Goal: Find specific page/section: Find specific page/section

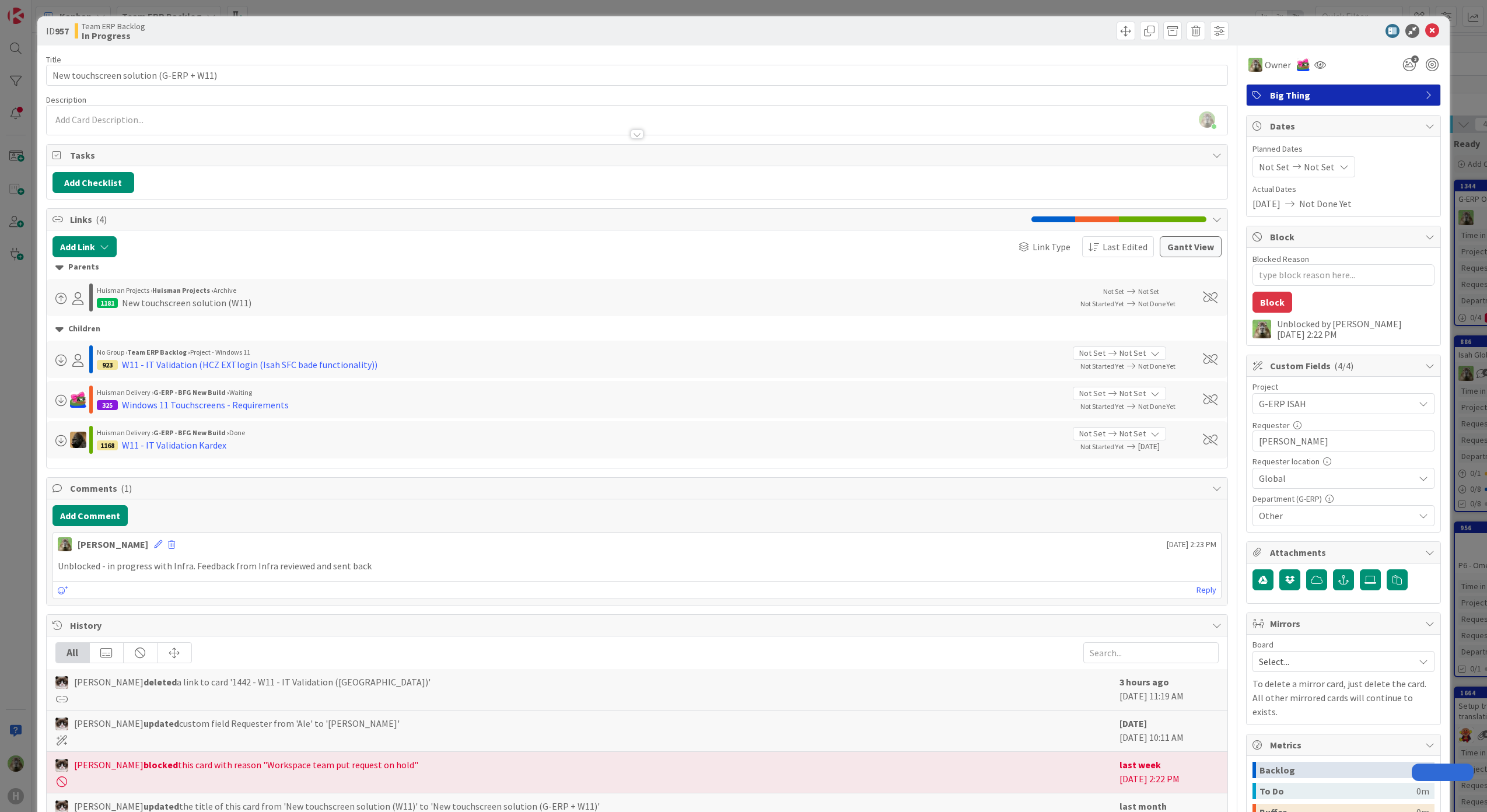
click at [22, 309] on div "ID 957 Team ERP Backlog In Progress Title 38 / 128 New touchscreen solution (G-…" at bounding box center [744, 406] width 1487 height 812
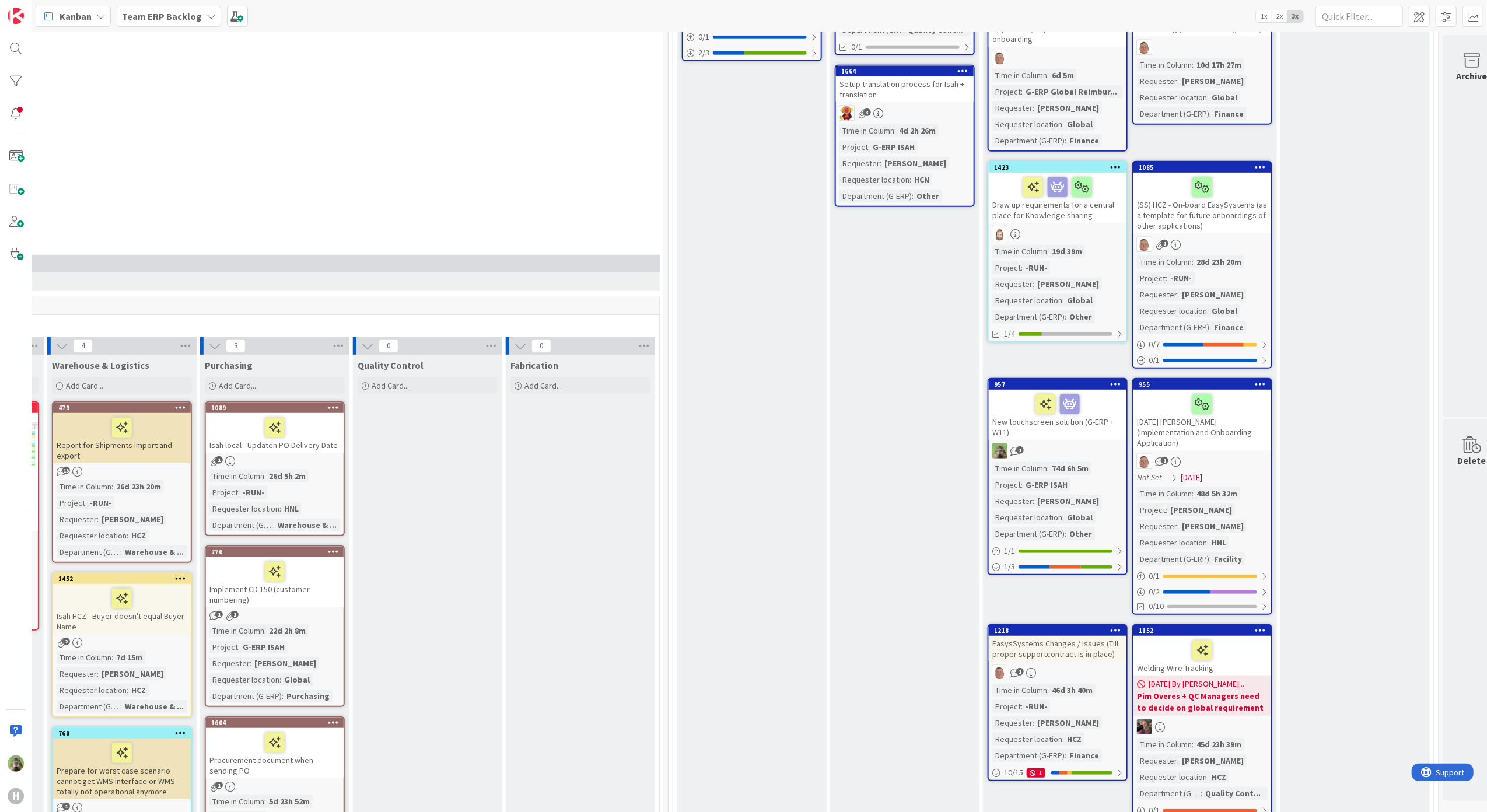
click at [28, 52] on div "H" at bounding box center [16, 406] width 32 height 812
click at [19, 43] on div at bounding box center [16, 48] width 24 height 24
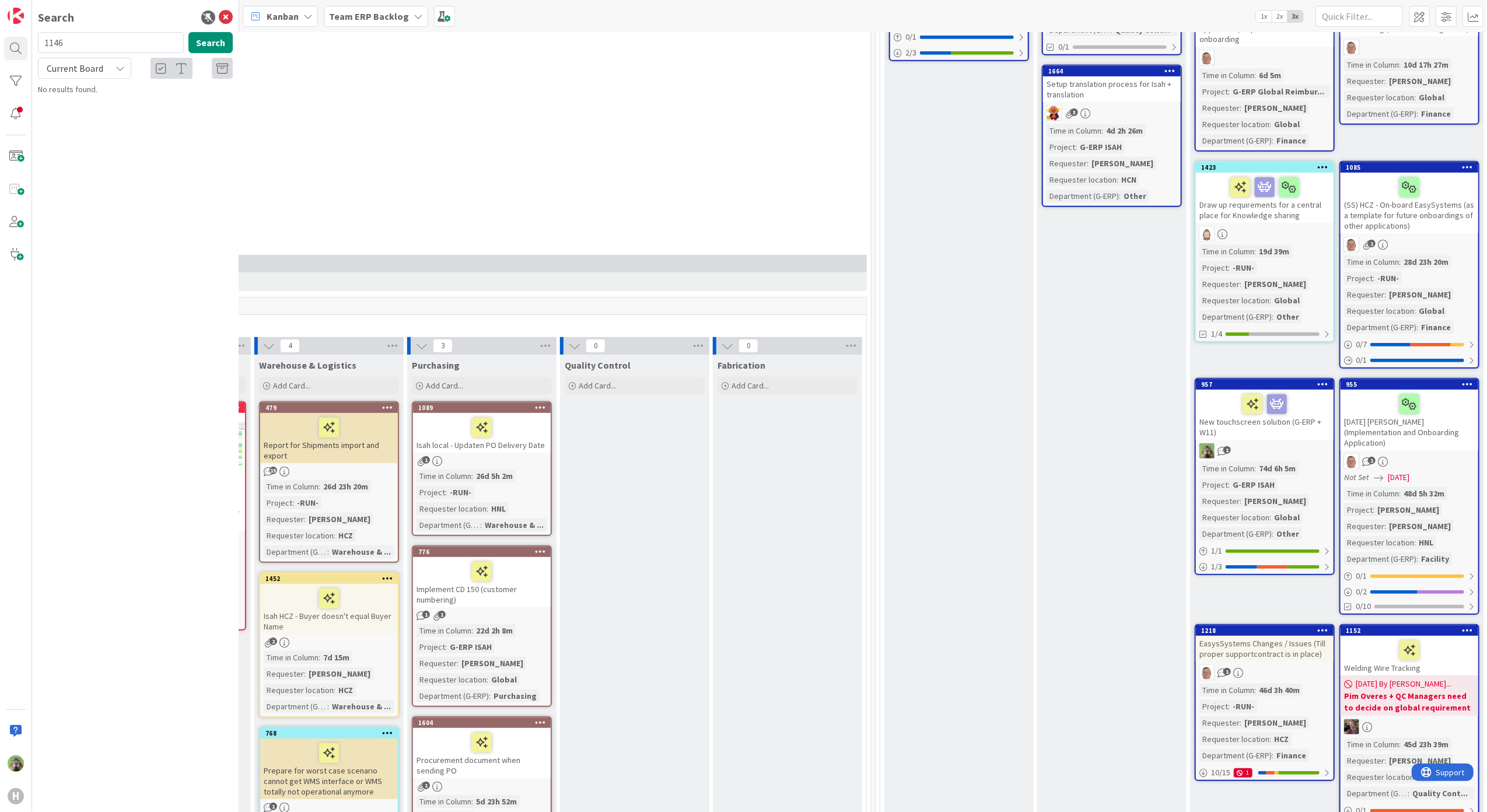
type input "1146"
click at [100, 64] on span "Current Board" at bounding box center [74, 68] width 56 height 12
click at [94, 123] on span "All Boards" at bounding box center [105, 117] width 121 height 17
click at [139, 107] on span "[DATE] New CD - Date from PO Line" at bounding box center [141, 102] width 118 height 11
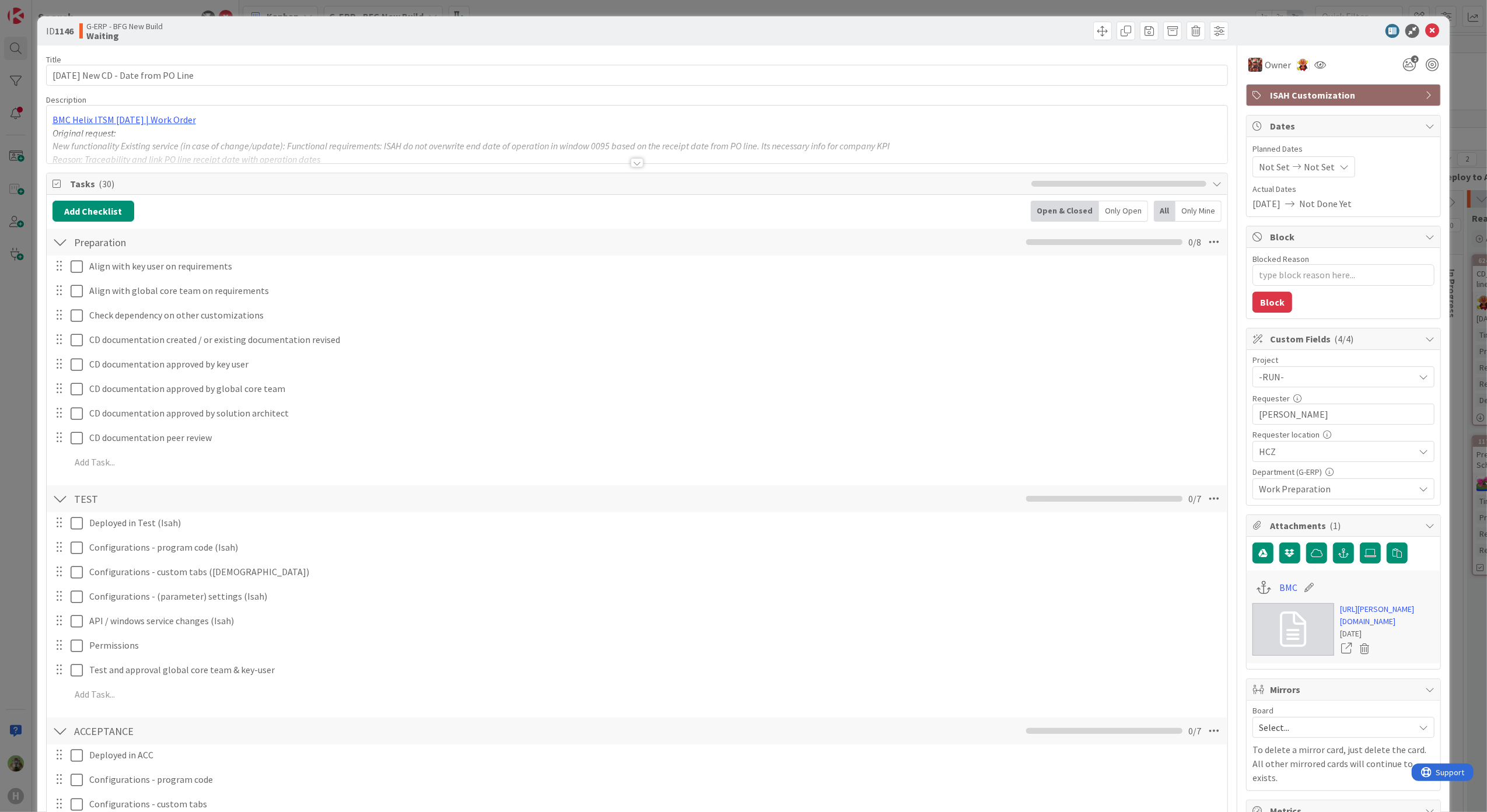
type textarea "x"
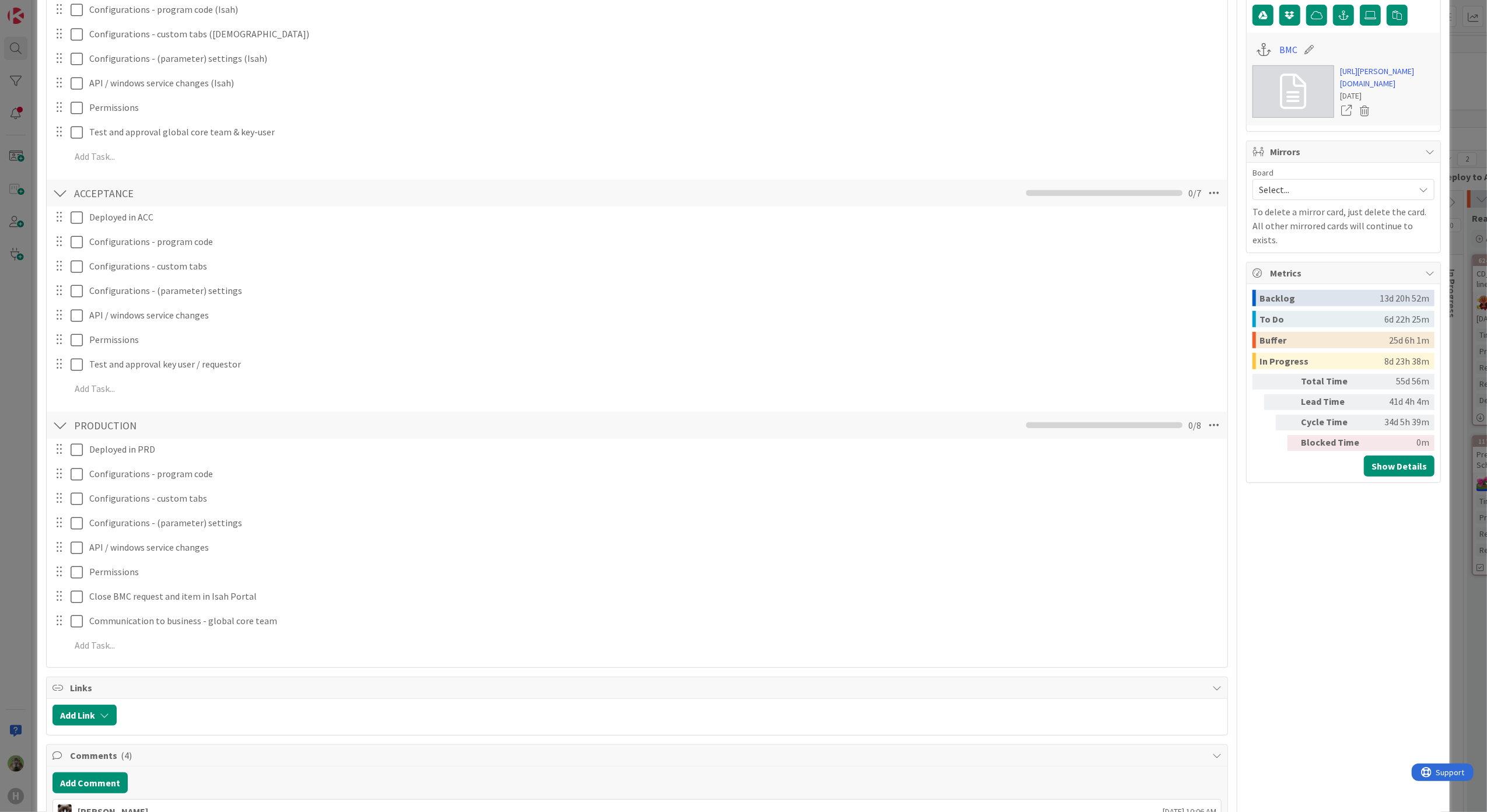
scroll to position [544, 0]
